Goal: Information Seeking & Learning: Compare options

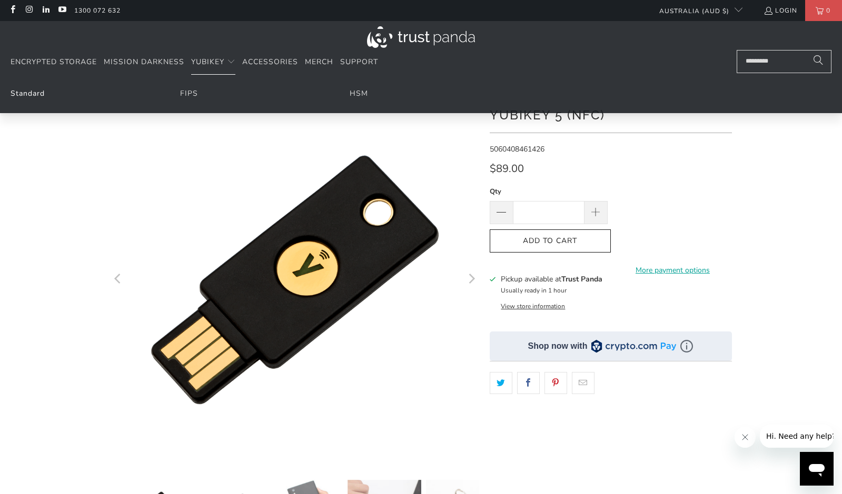
click at [42, 91] on link "Standard" at bounding box center [28, 93] width 34 height 10
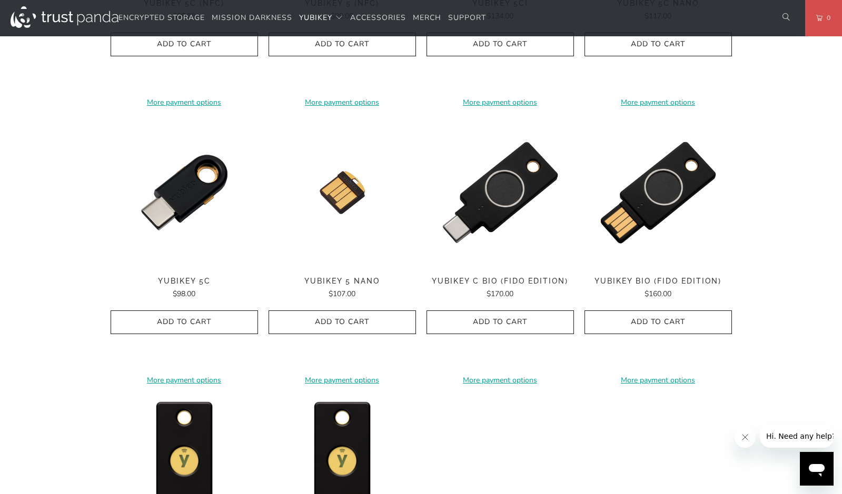
scroll to position [684, 0]
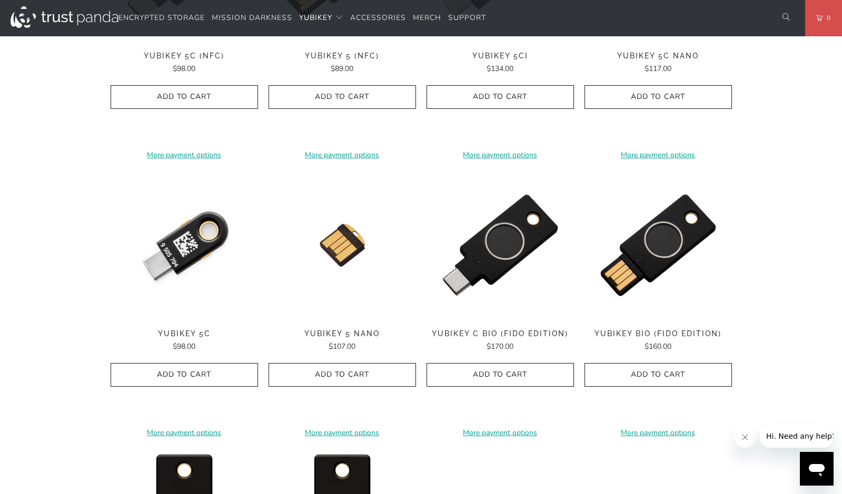
click at [184, 246] on img at bounding box center [184, 245] width 147 height 147
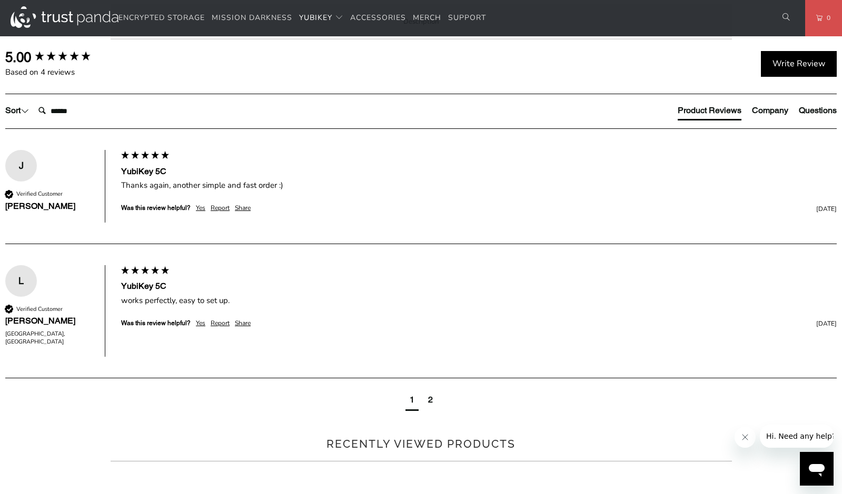
scroll to position [474, 0]
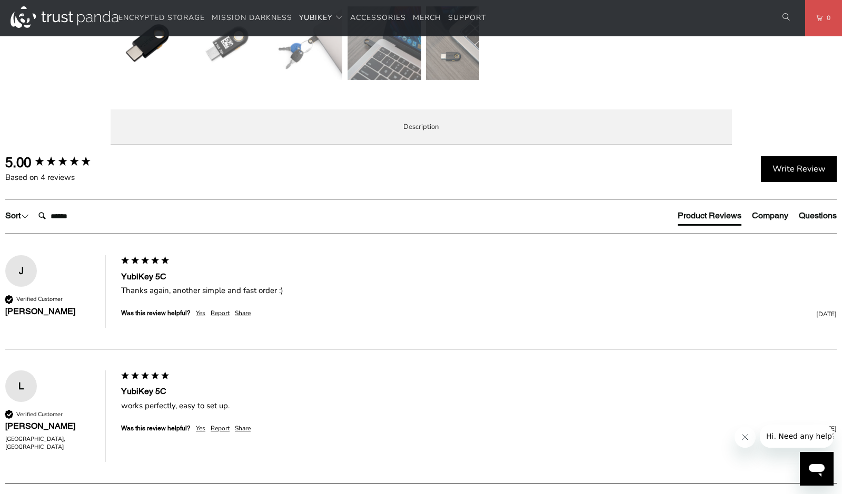
click at [0, 0] on li "Specifications" at bounding box center [0, 0] width 0 height 0
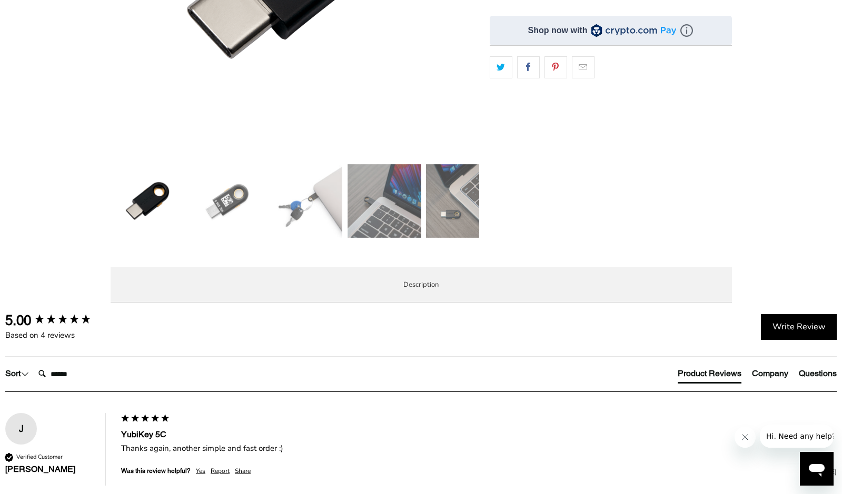
scroll to position [369, 0]
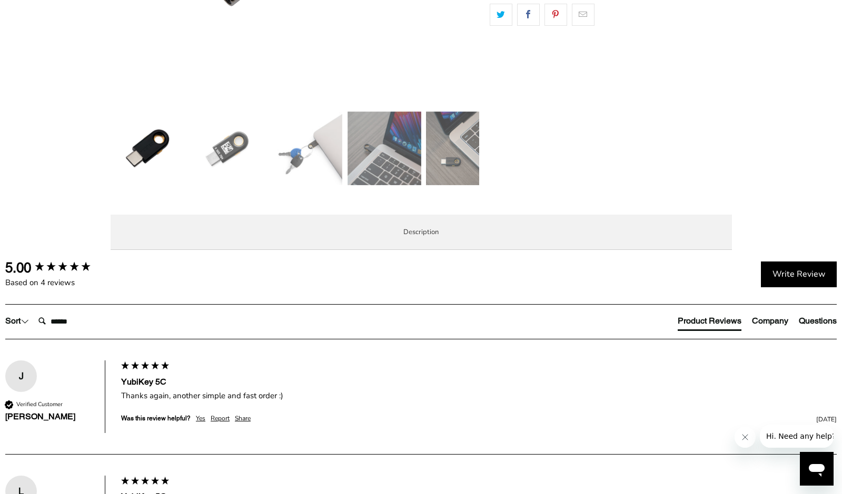
click at [0, 0] on span "Overview" at bounding box center [0, 0] width 0 height 0
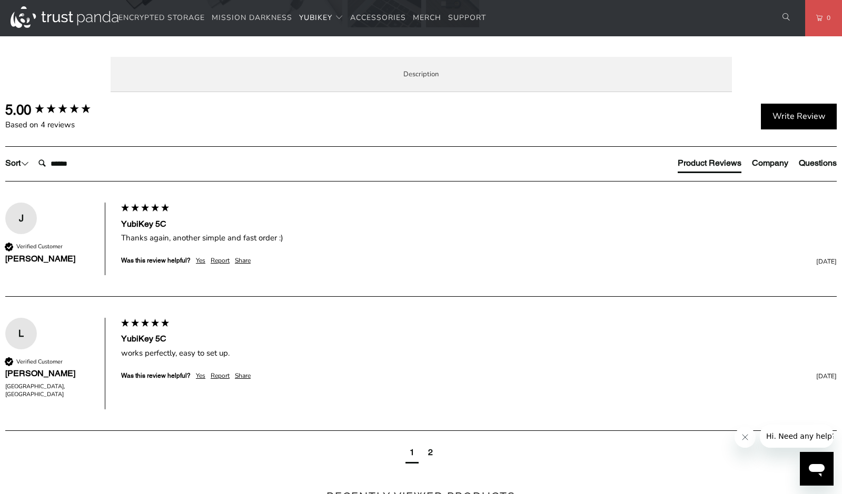
scroll to position [579, 0]
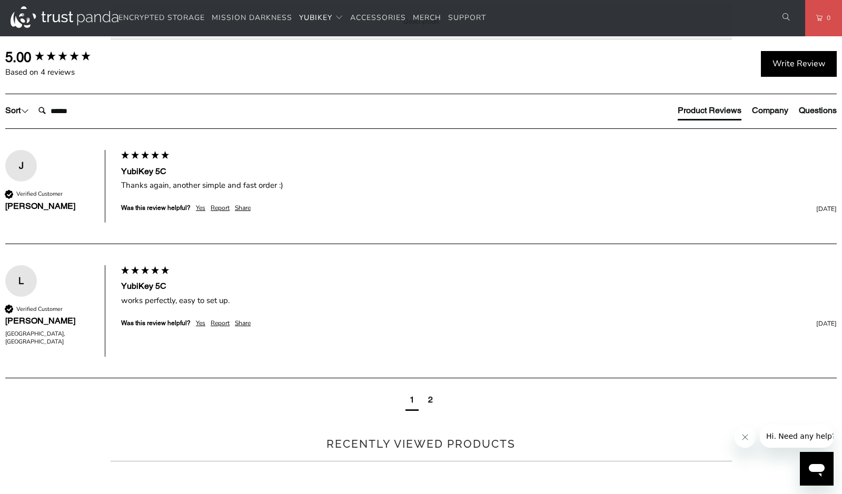
click at [0, 0] on span "Specifications" at bounding box center [0, 0] width 0 height 0
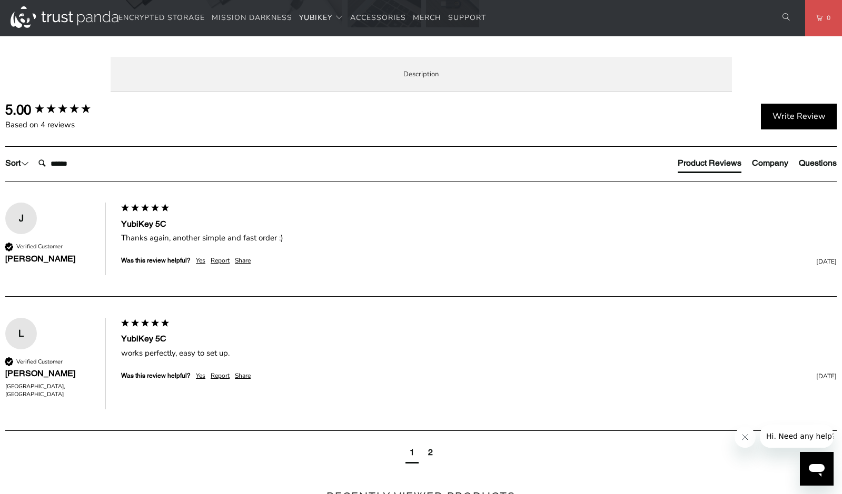
scroll to position [474, 0]
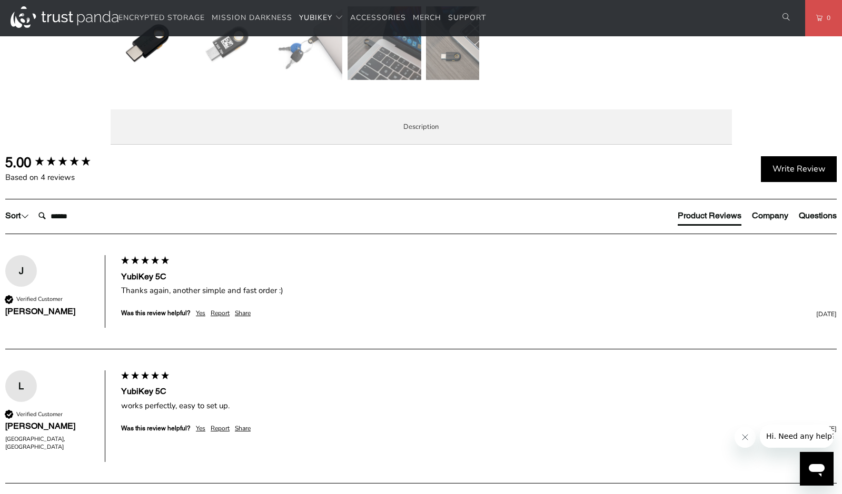
click at [0, 0] on span "Overview" at bounding box center [0, 0] width 0 height 0
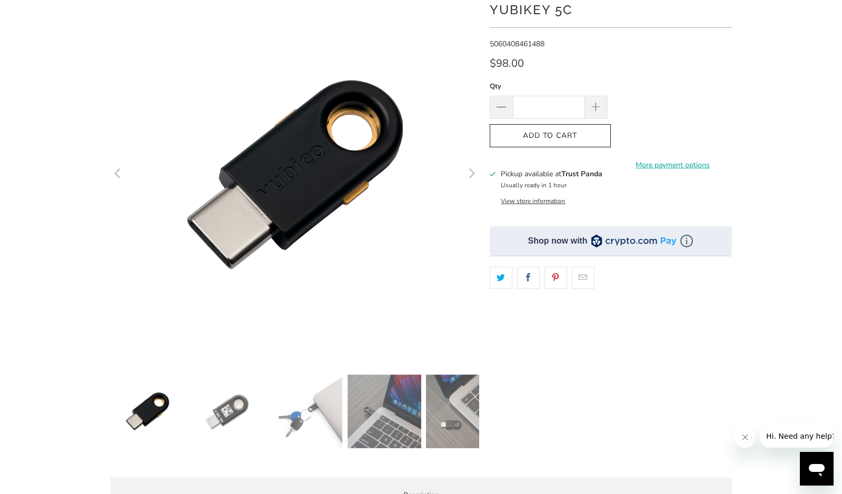
scroll to position [0, 0]
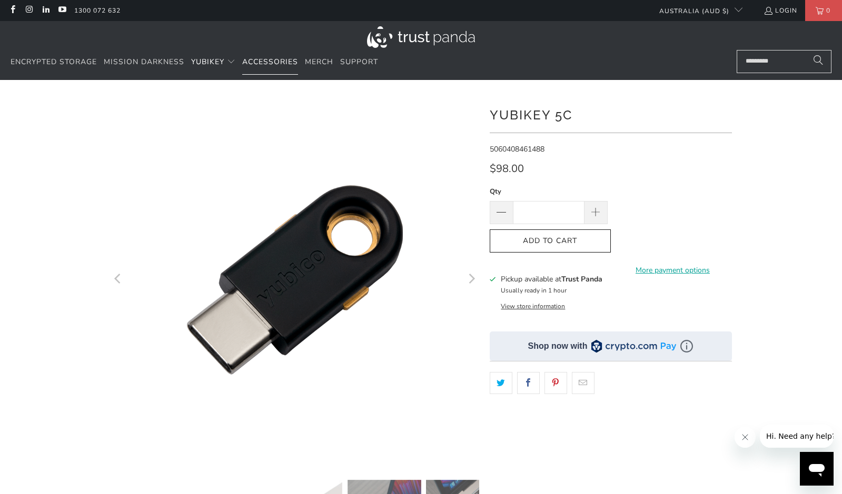
click at [269, 60] on span "Accessories" at bounding box center [270, 62] width 56 height 10
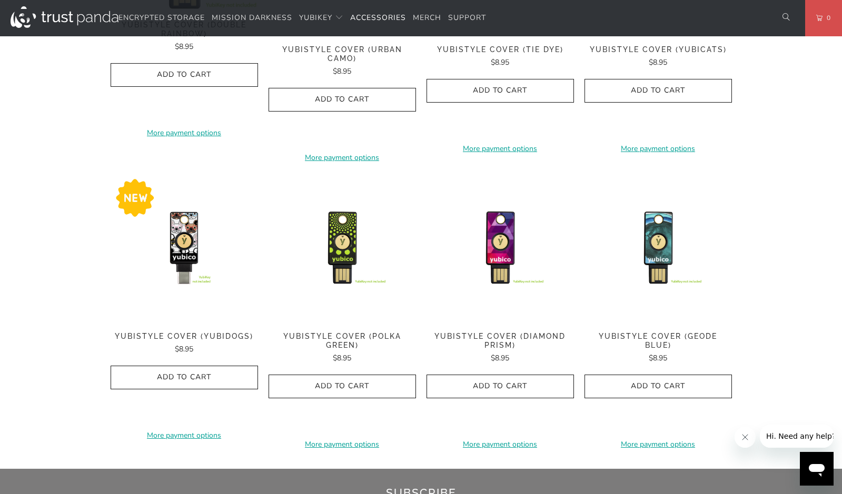
scroll to position [579, 0]
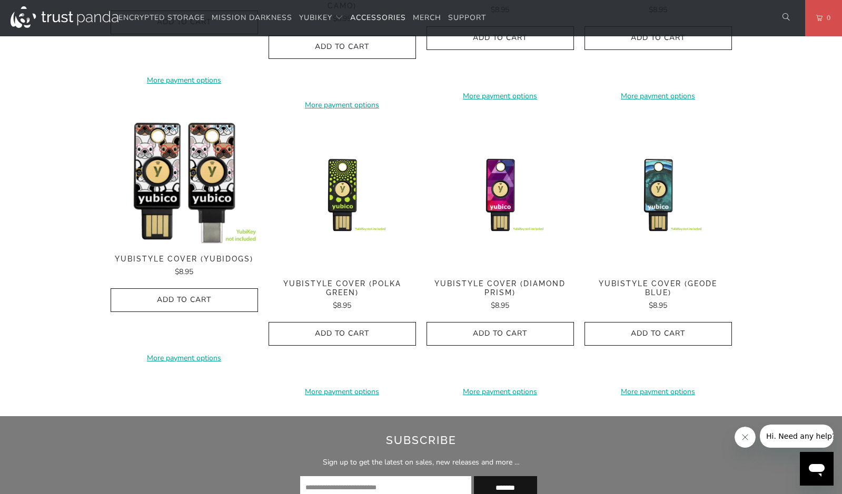
click at [181, 214] on img at bounding box center [184, 183] width 147 height 123
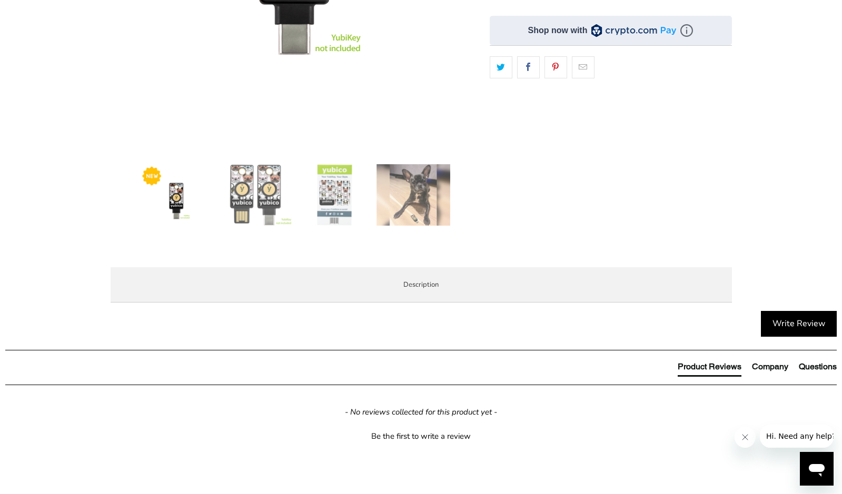
scroll to position [369, 0]
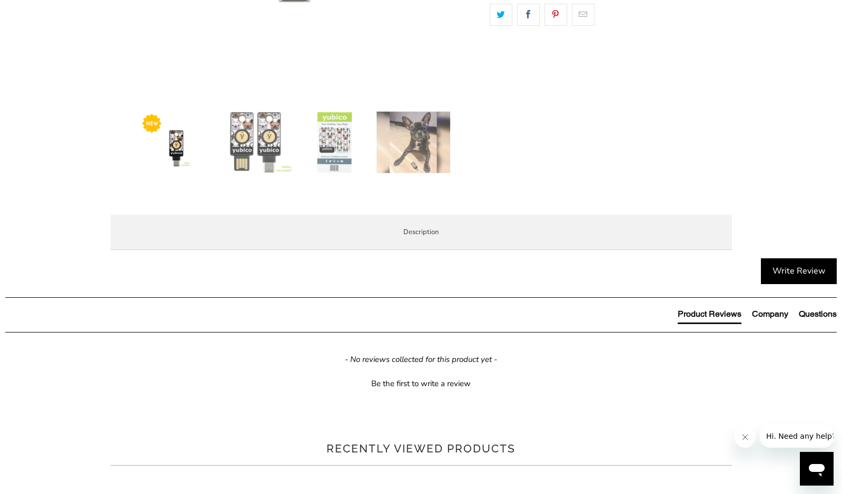
click at [0, 0] on span "Specifications" at bounding box center [0, 0] width 0 height 0
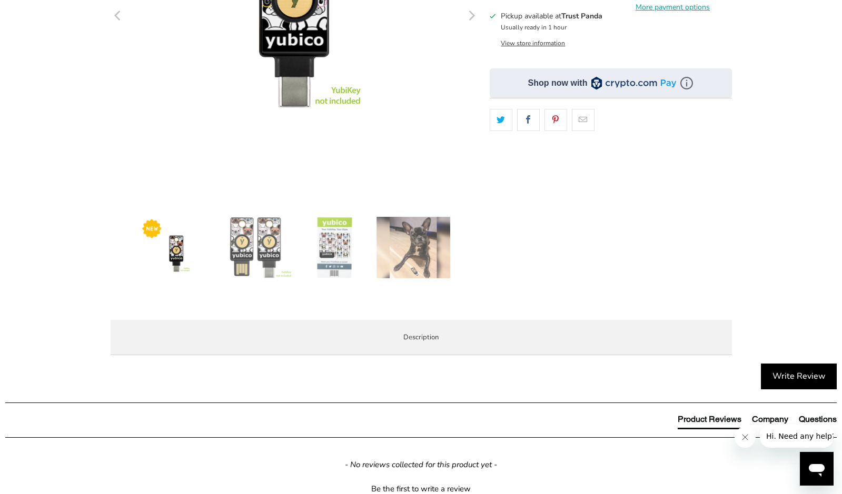
scroll to position [0, 0]
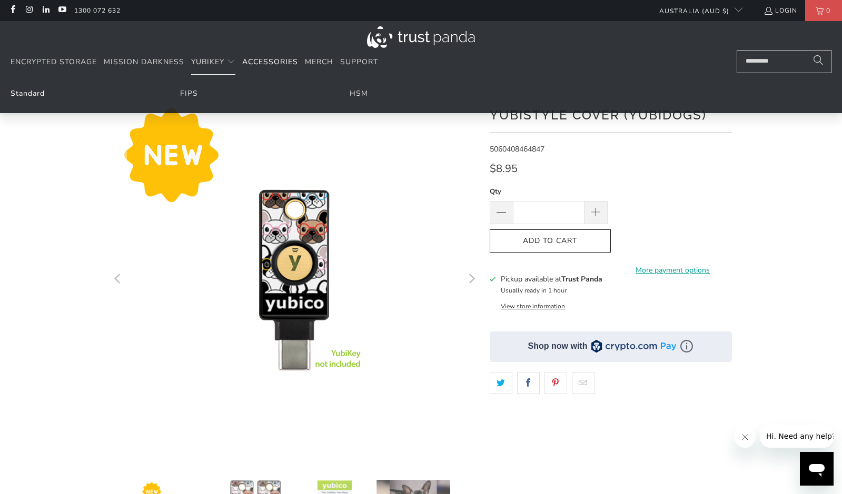
click at [24, 96] on link "Standard" at bounding box center [28, 93] width 34 height 10
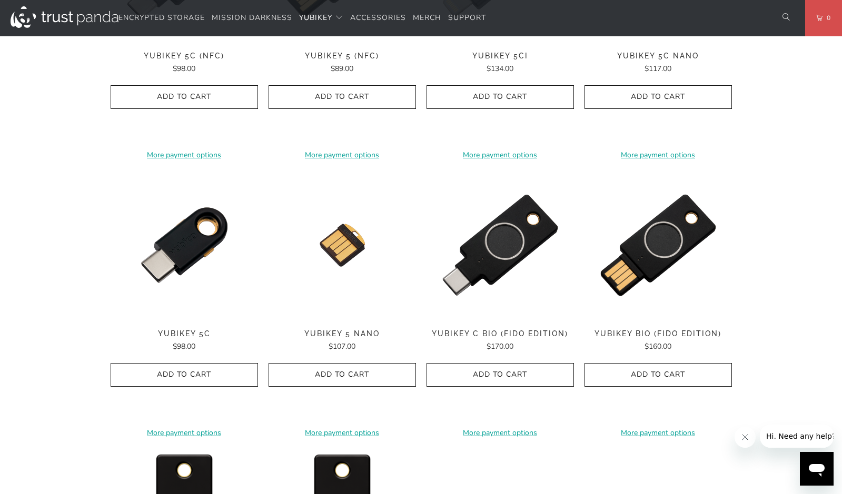
scroll to position [527, 0]
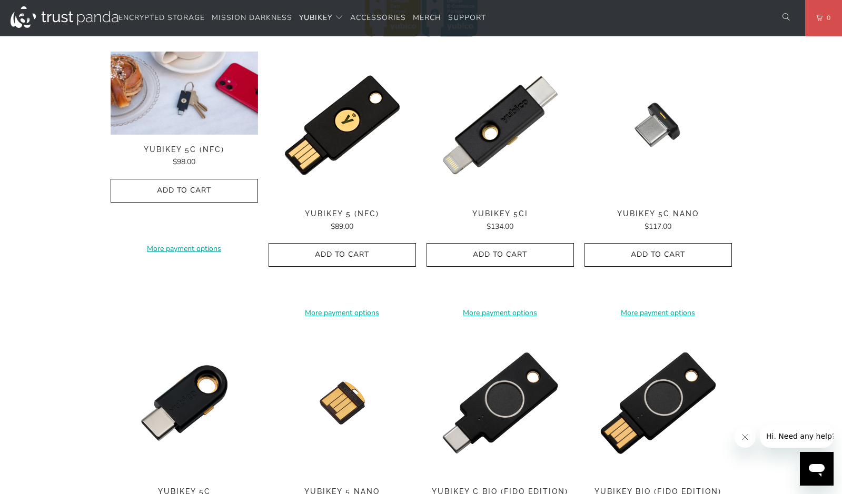
click at [174, 153] on div "**********" at bounding box center [184, 184] width 147 height 265
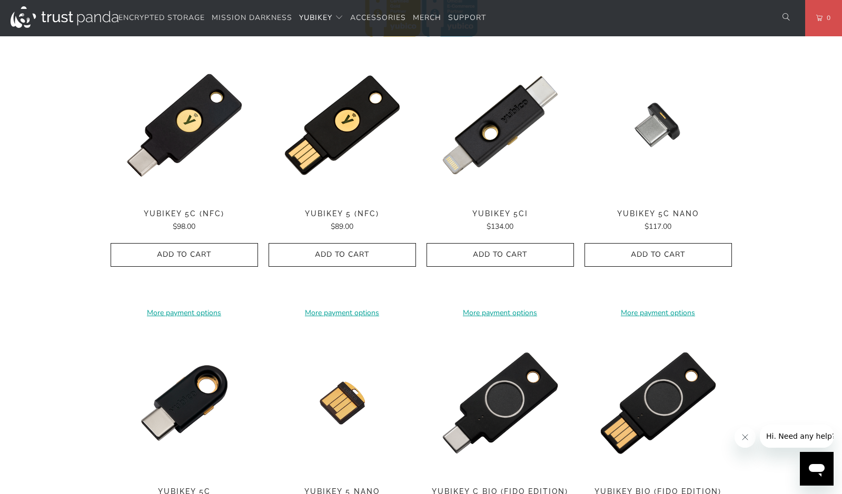
click at [196, 212] on span "YubiKey 5C (NFC)" at bounding box center [184, 214] width 147 height 9
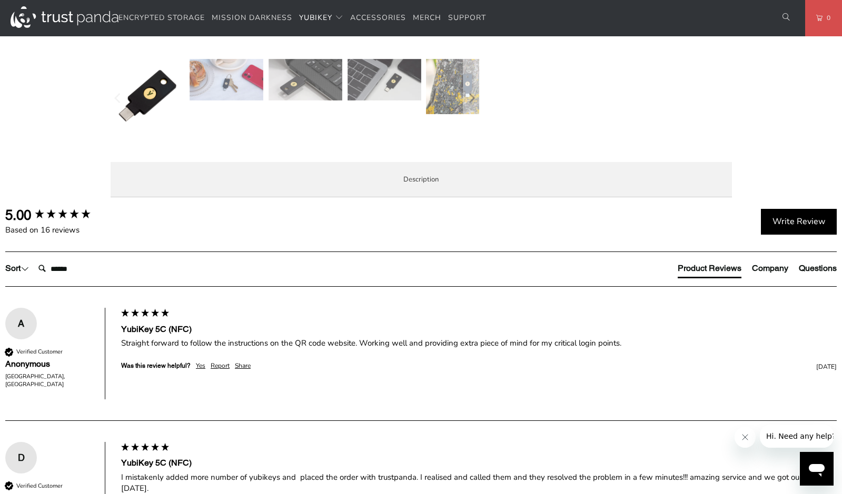
scroll to position [474, 0]
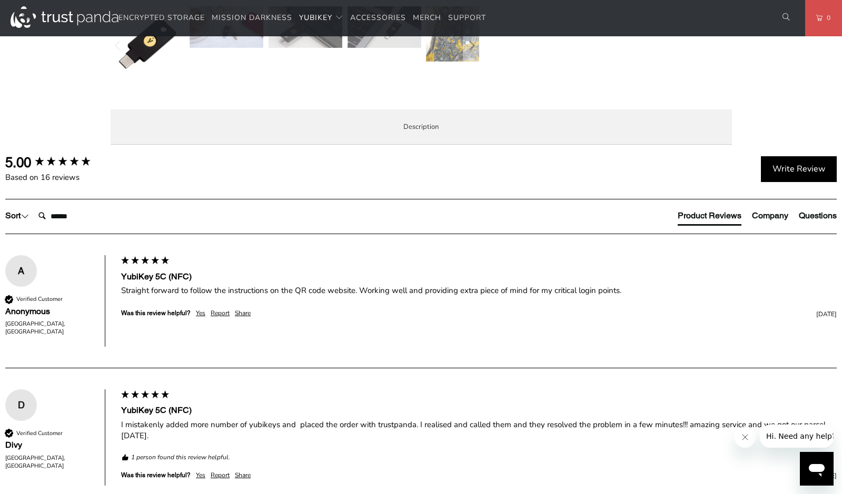
click at [0, 0] on span "Specifications" at bounding box center [0, 0] width 0 height 0
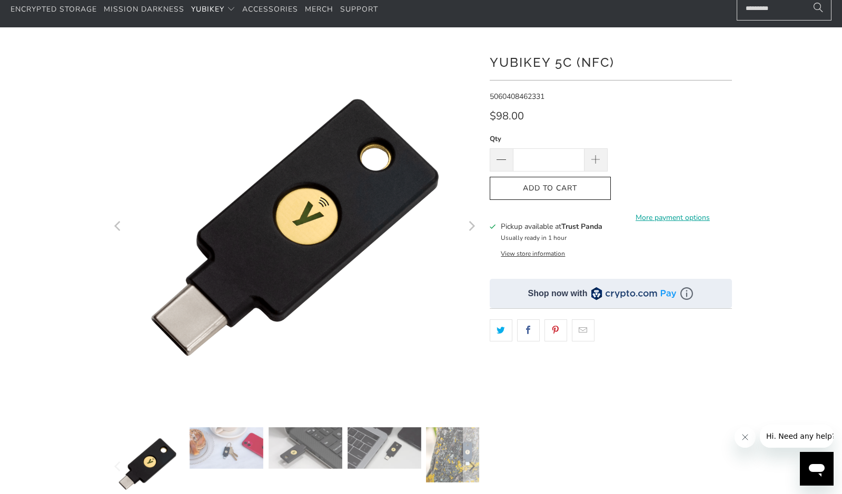
scroll to position [158, 0]
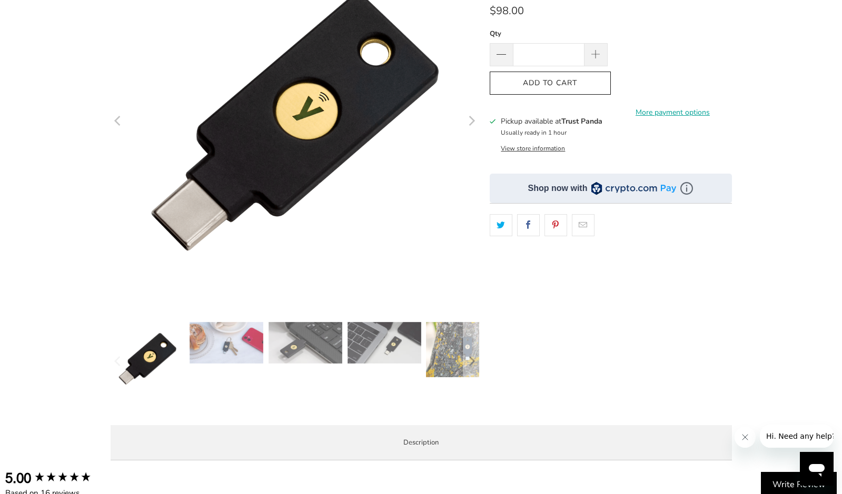
click at [435, 367] on img at bounding box center [463, 349] width 74 height 55
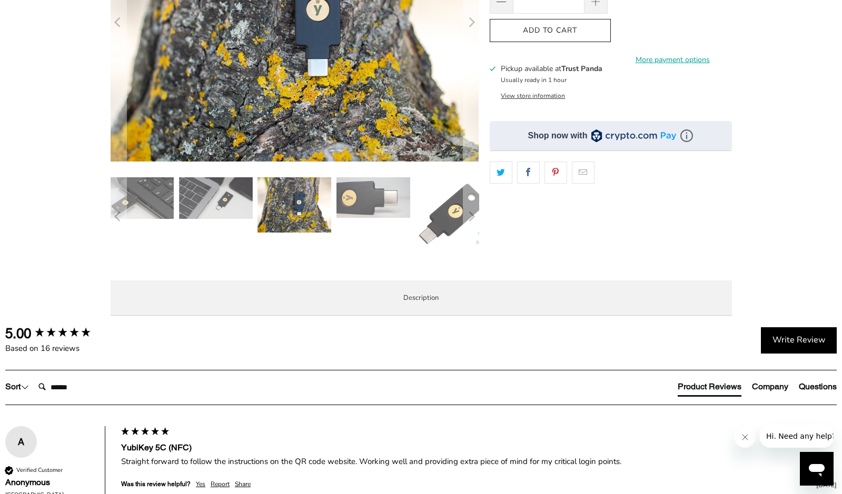
scroll to position [0, 0]
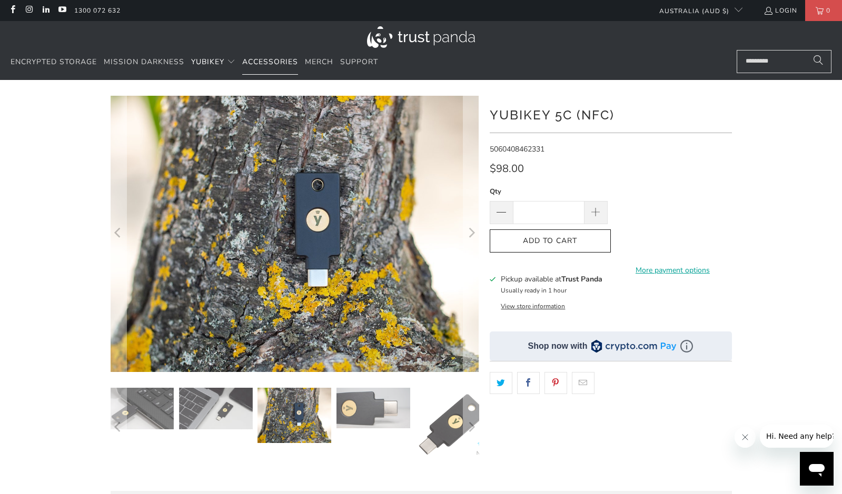
click at [295, 63] on span "Accessories" at bounding box center [270, 62] width 56 height 10
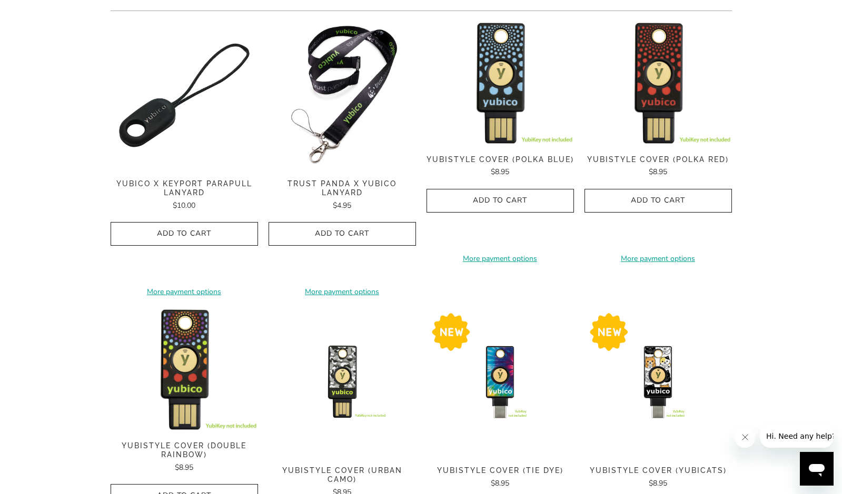
scroll to position [53, 0]
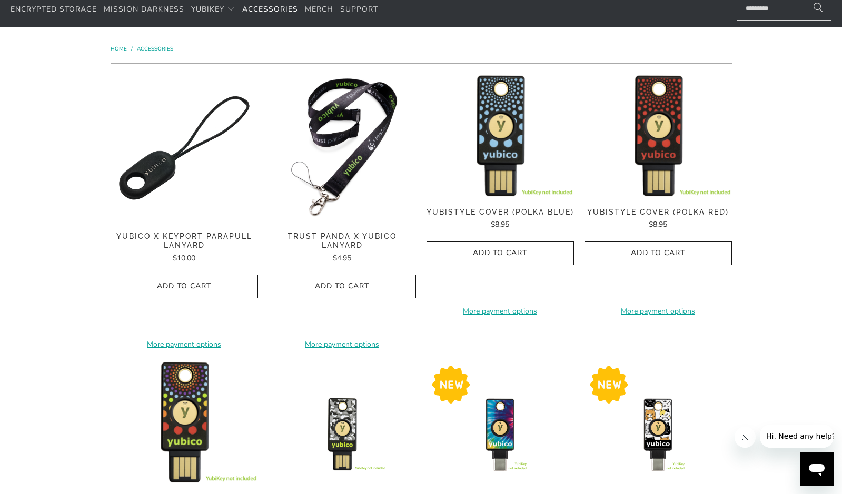
click at [170, 251] on div "Yubico x Keyport Parapull Lanyard $10.00" at bounding box center [184, 248] width 147 height 32
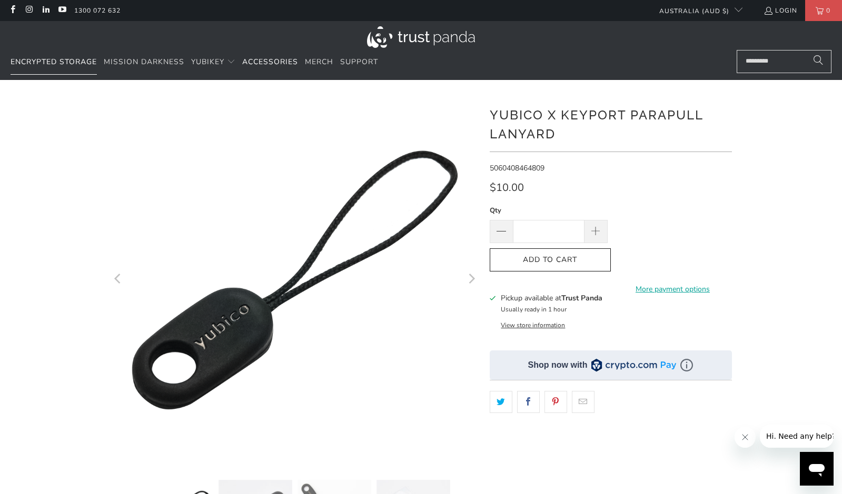
click at [61, 66] on span "Encrypted Storage" at bounding box center [54, 62] width 86 height 10
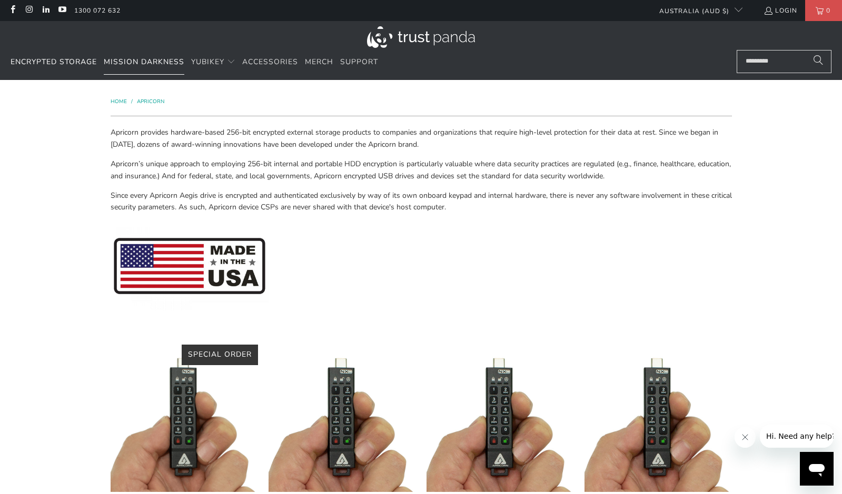
click at [128, 62] on span "Mission Darkness" at bounding box center [144, 62] width 81 height 10
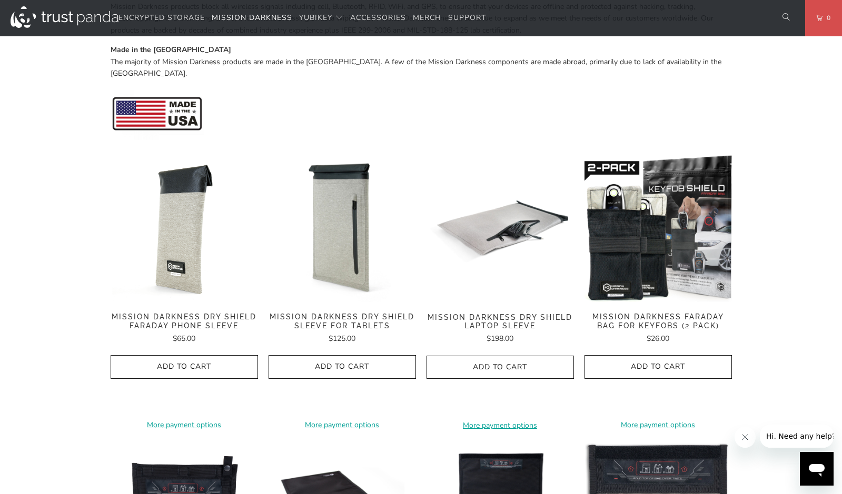
scroll to position [369, 0]
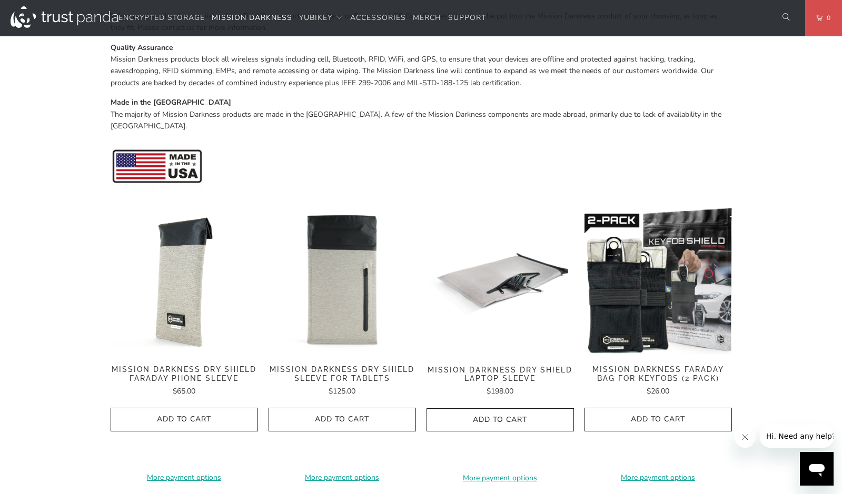
click at [331, 289] on img at bounding box center [342, 280] width 147 height 147
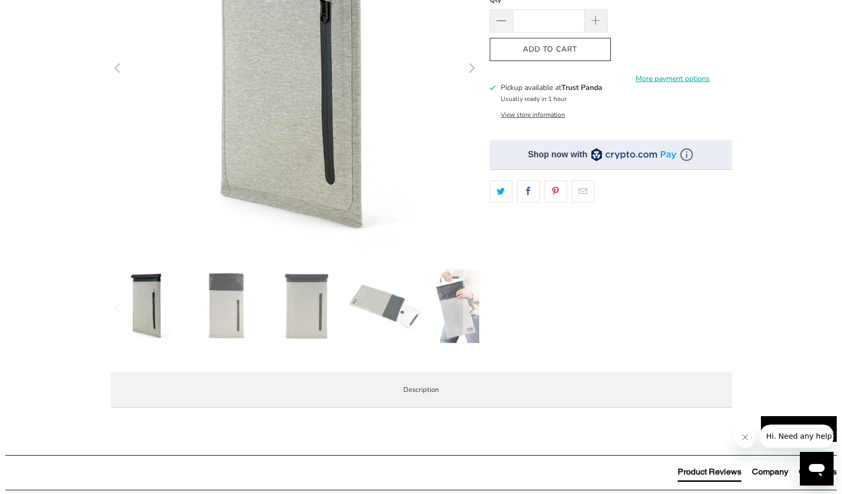
scroll to position [369, 0]
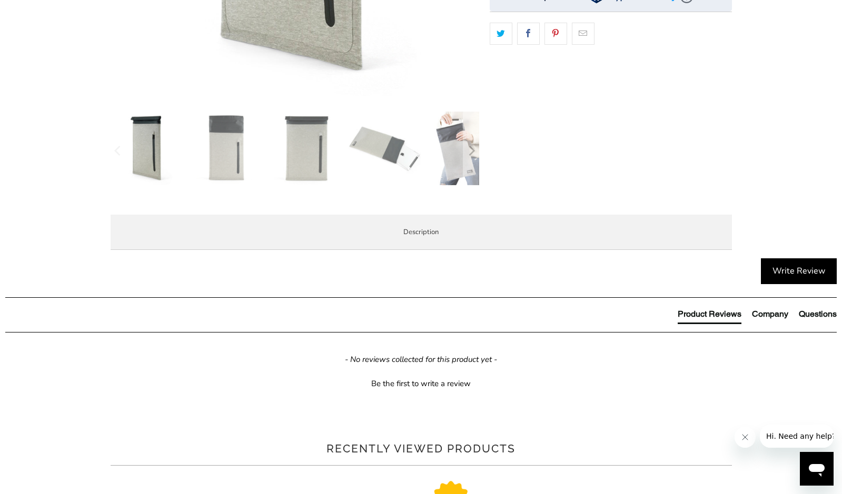
click at [0, 0] on span "Product Features" at bounding box center [0, 0] width 0 height 0
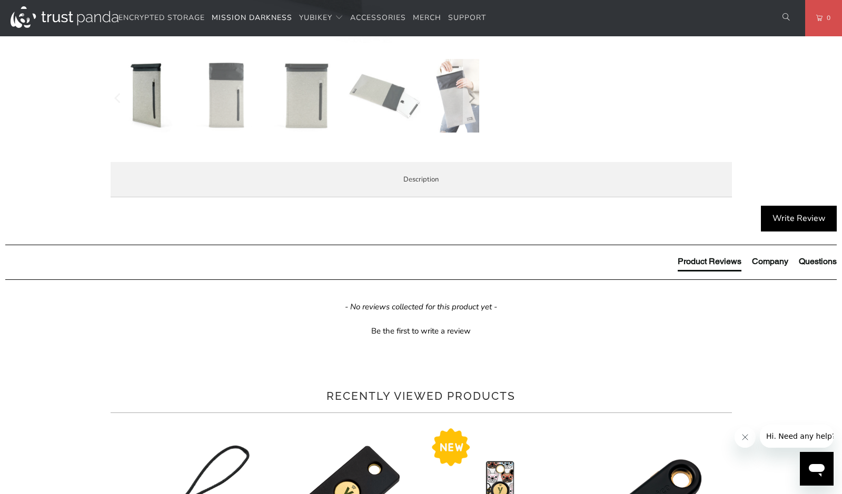
scroll to position [474, 0]
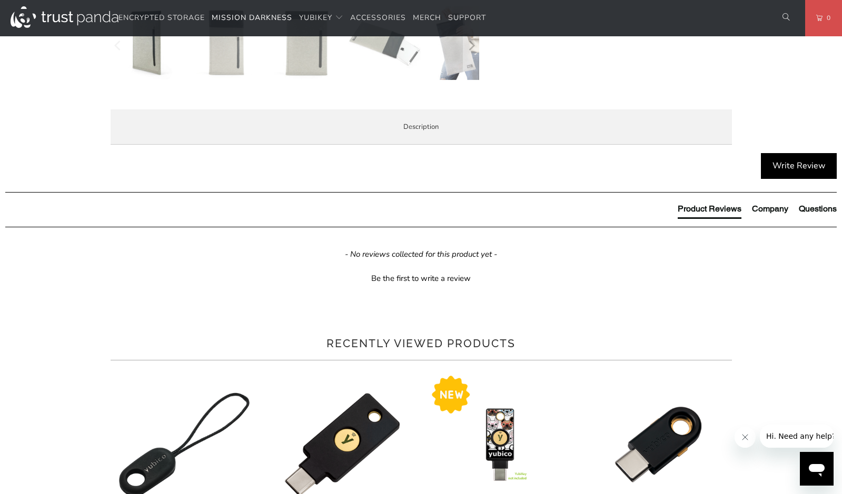
click at [0, 0] on span "Enterprise and Government" at bounding box center [0, 0] width 0 height 0
click at [0, 0] on span "Overview" at bounding box center [0, 0] width 0 height 0
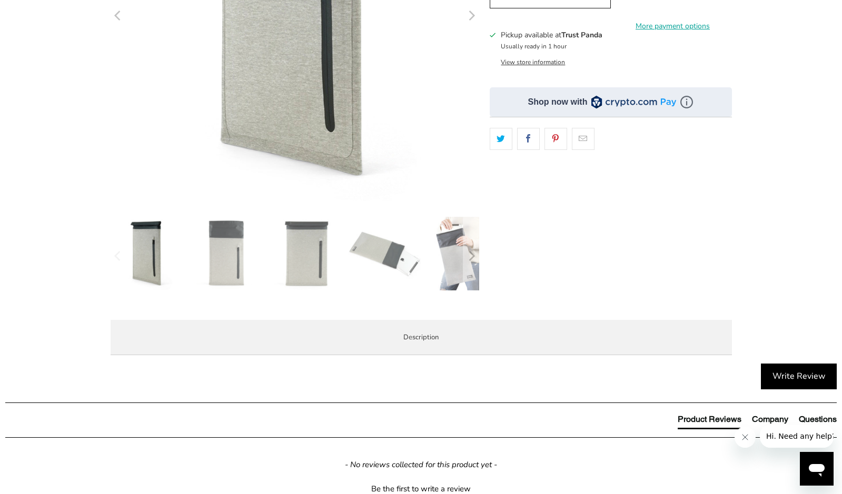
scroll to position [0, 0]
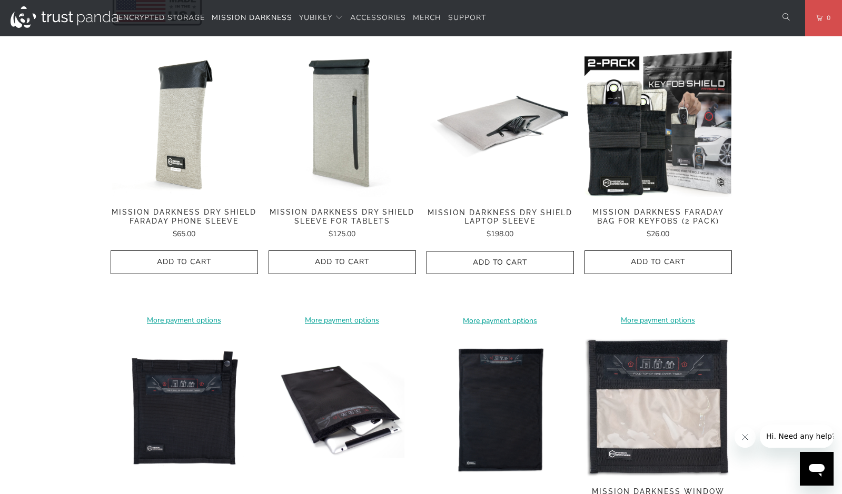
scroll to position [632, 0]
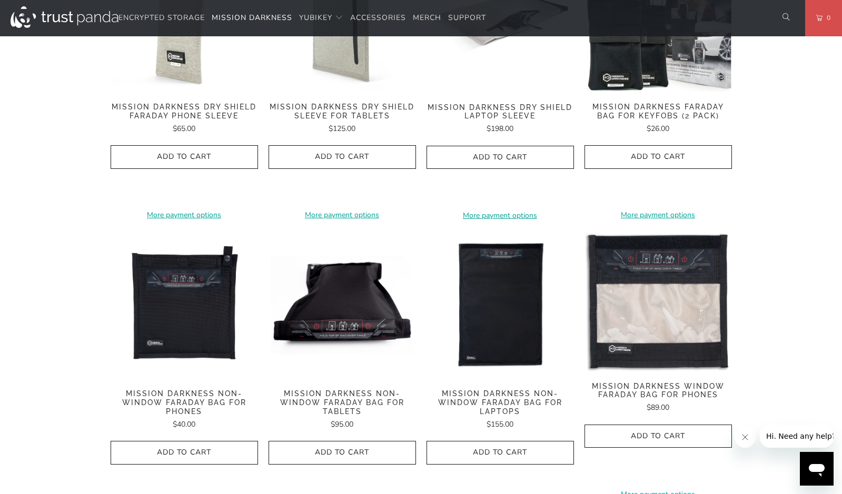
click at [319, 276] on img at bounding box center [342, 305] width 147 height 147
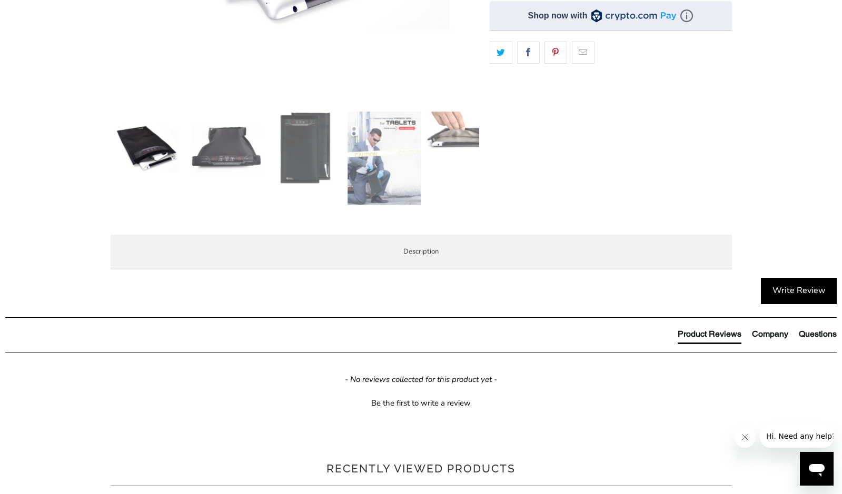
scroll to position [421, 0]
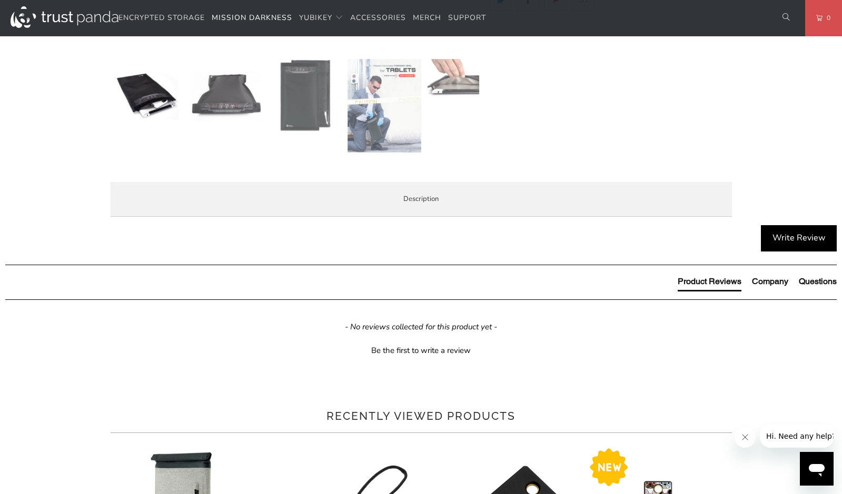
click at [0, 0] on span "Product Features" at bounding box center [0, 0] width 0 height 0
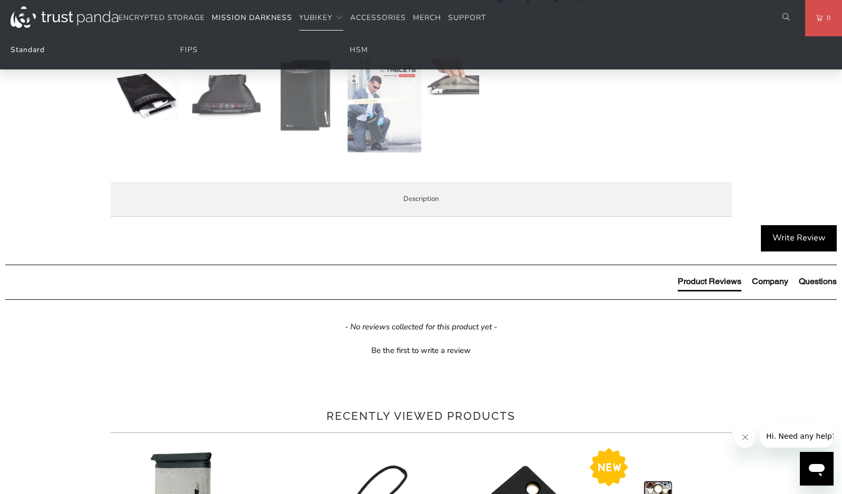
click at [42, 47] on link "Standard" at bounding box center [28, 50] width 34 height 10
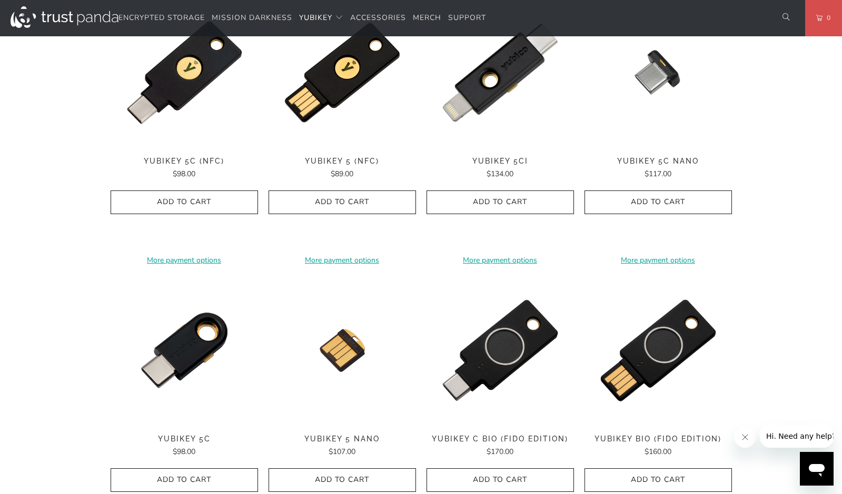
scroll to position [527, 0]
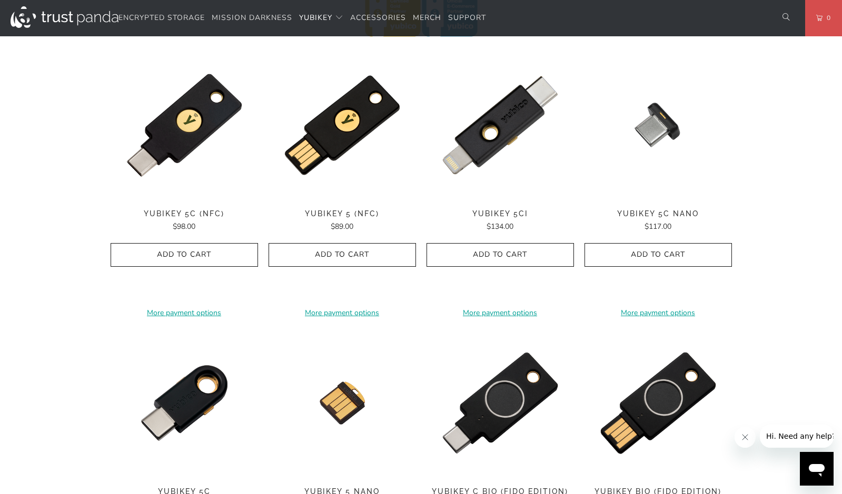
click at [503, 215] on span "YubiKey 5Ci" at bounding box center [499, 214] width 147 height 9
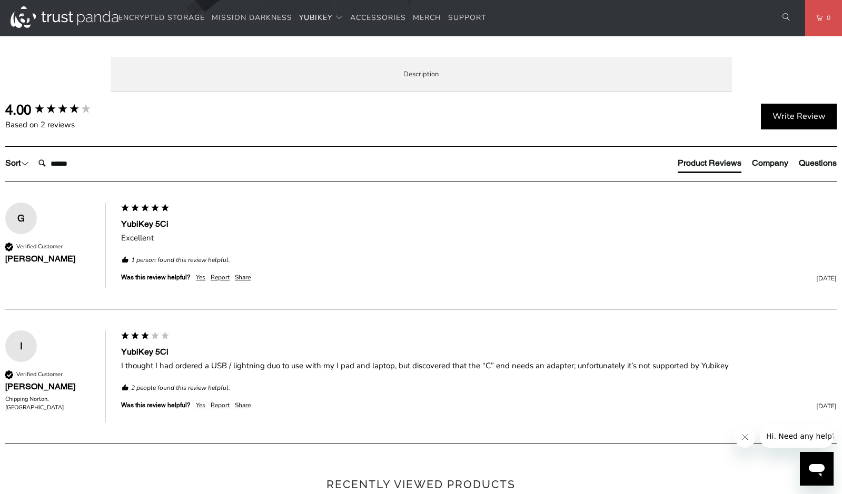
scroll to position [632, 0]
